Goal: Find specific page/section: Find specific page/section

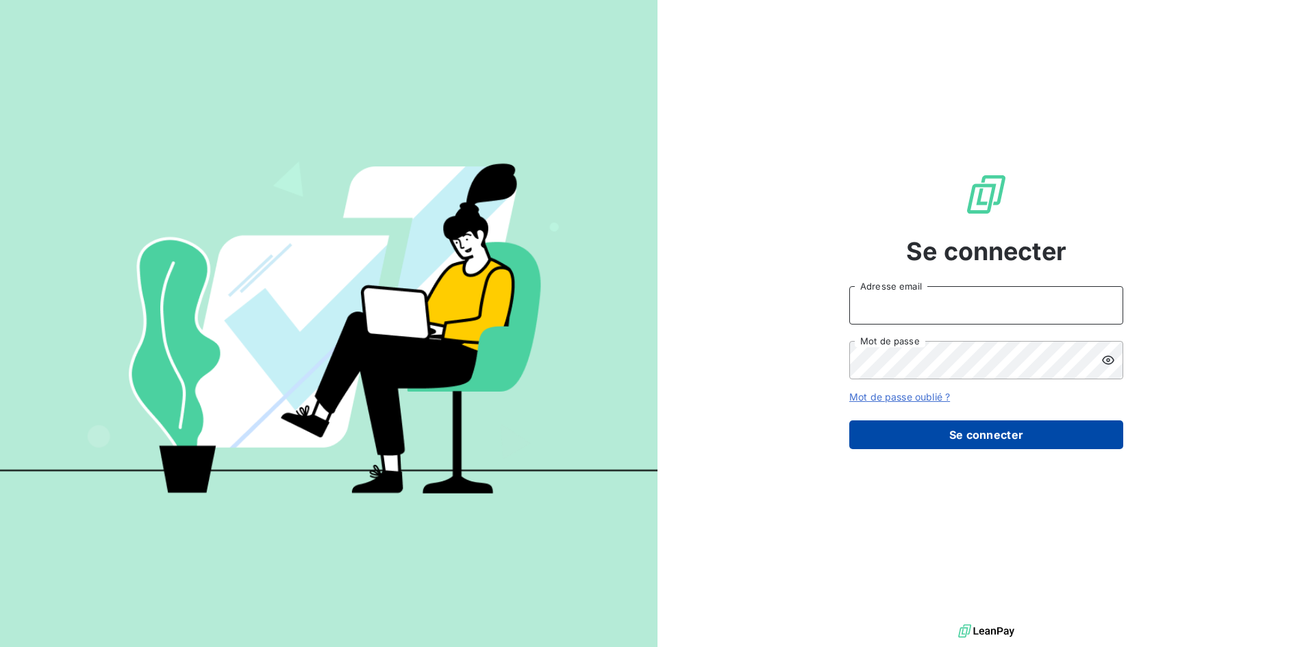
type input "[PERSON_NAME][EMAIL_ADDRESS][PERSON_NAME][DOMAIN_NAME]"
click at [980, 432] on button "Se connecter" at bounding box center [986, 434] width 274 height 29
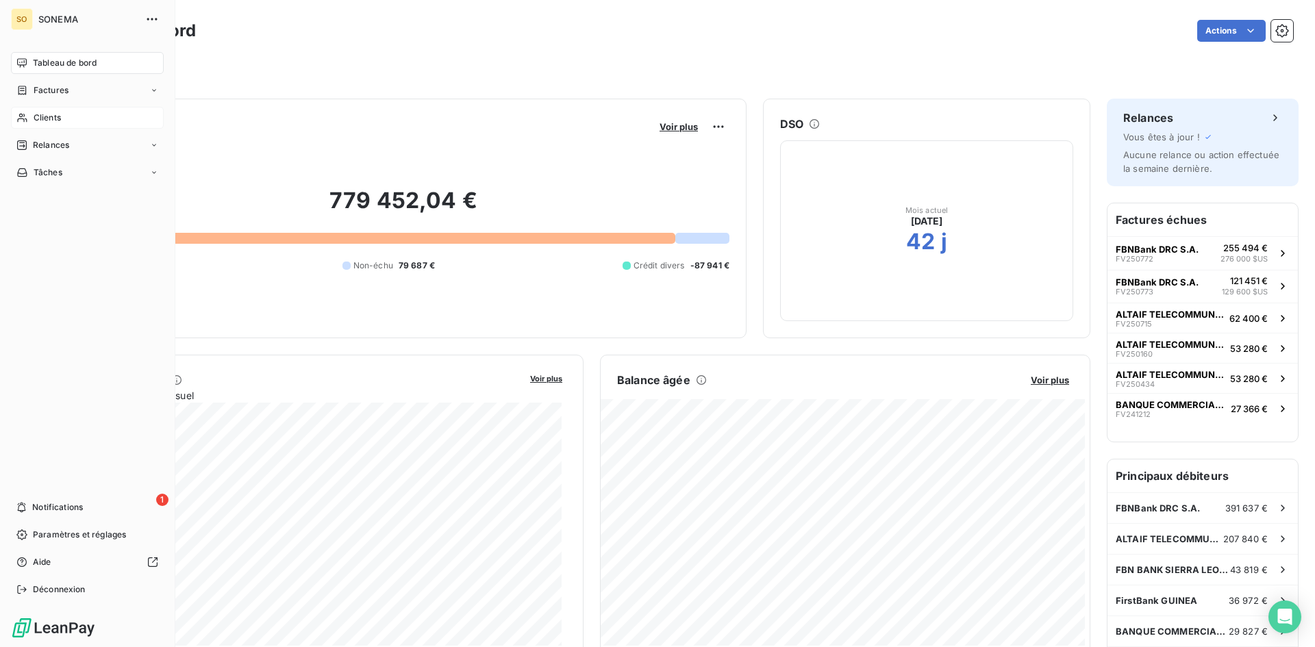
click at [66, 116] on div "Clients" at bounding box center [87, 118] width 153 height 22
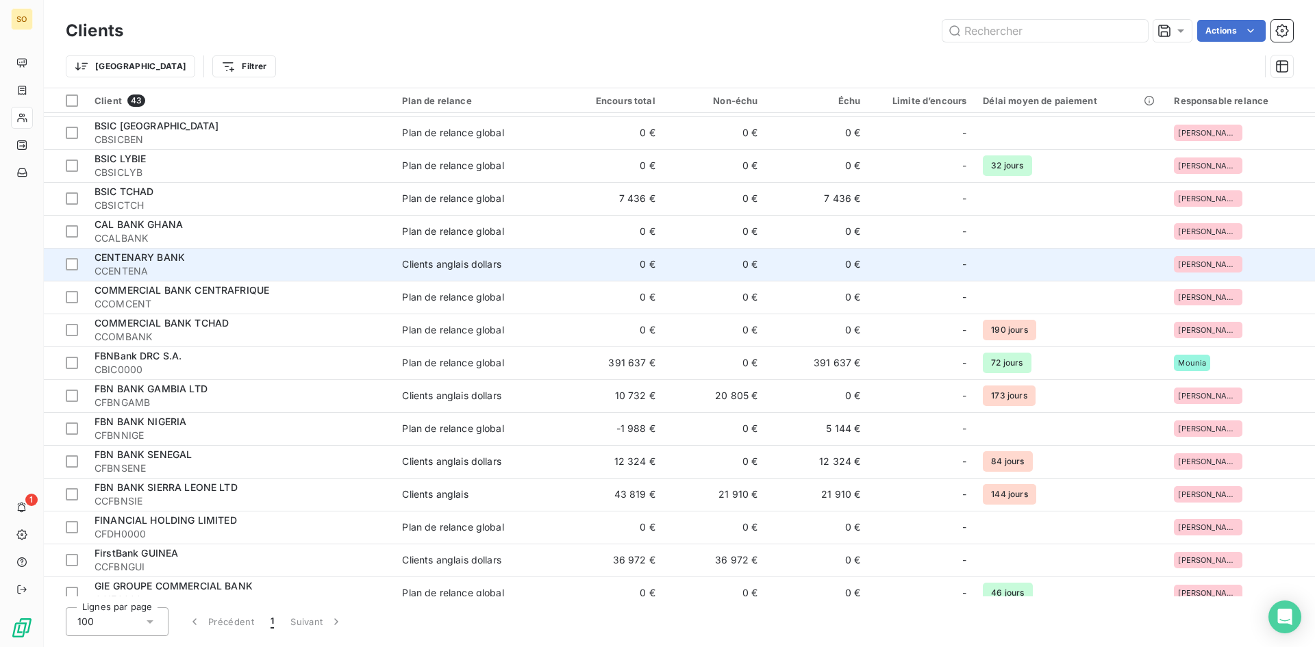
scroll to position [479, 0]
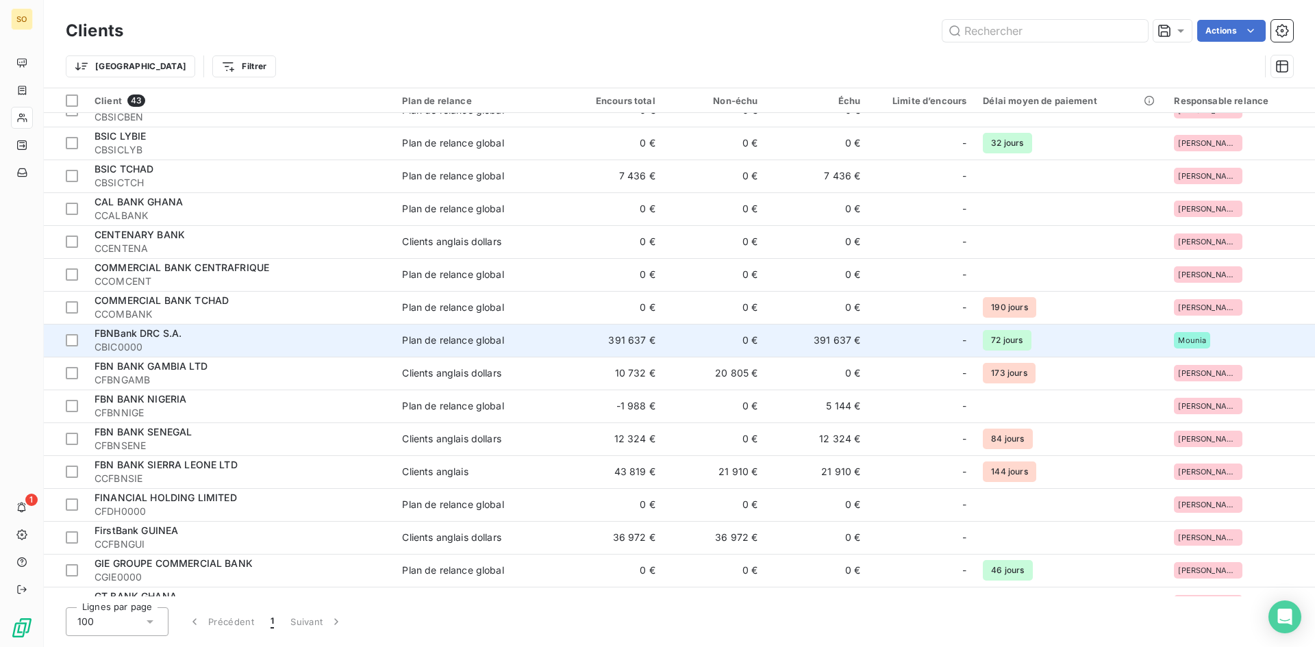
click at [122, 339] on div "FBNBank DRC S.A." at bounding box center [239, 334] width 291 height 14
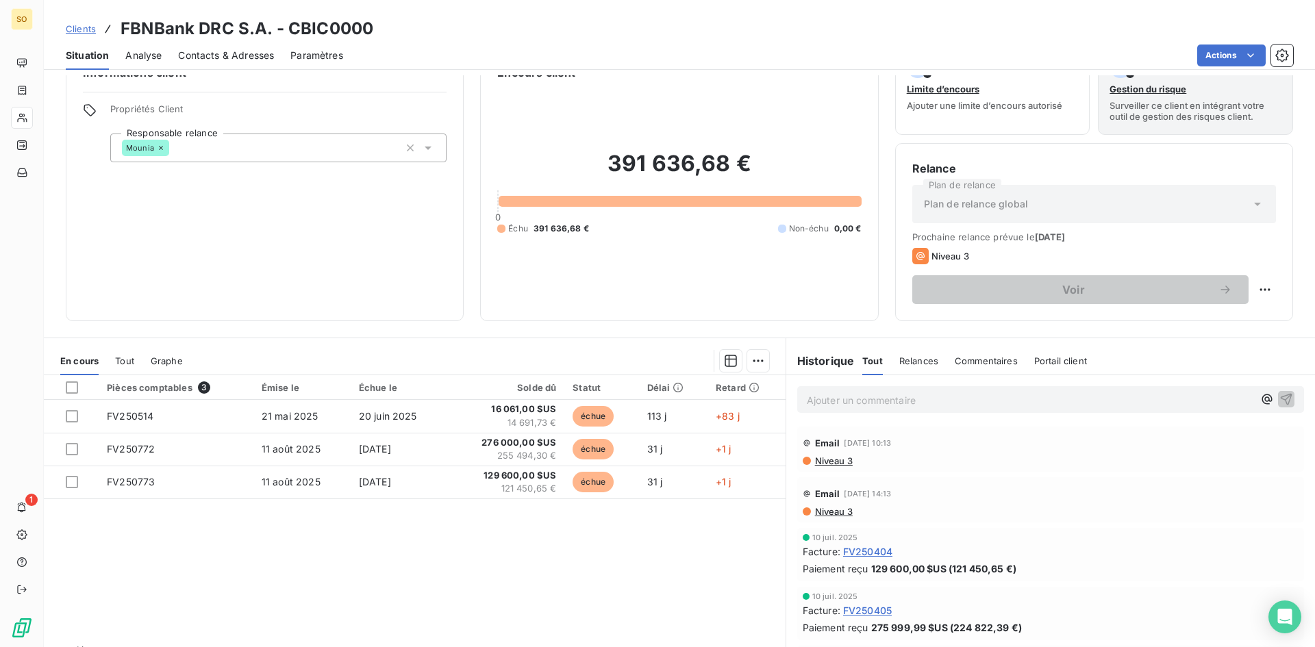
scroll to position [69, 0]
